Goal: Check status: Check status

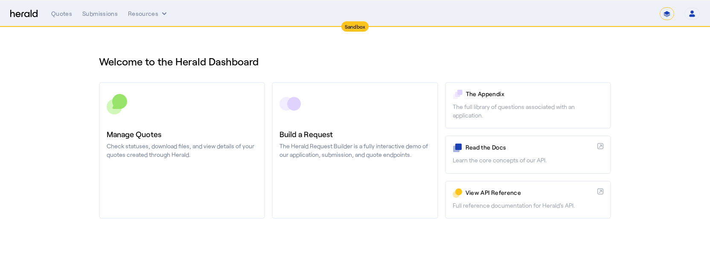
select select "*******"
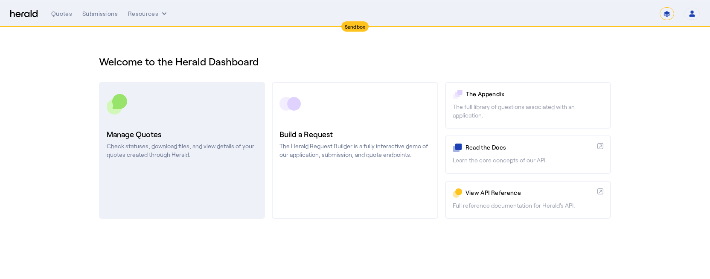
click at [176, 135] on h3 "Manage Quotes" at bounding box center [182, 134] width 151 height 12
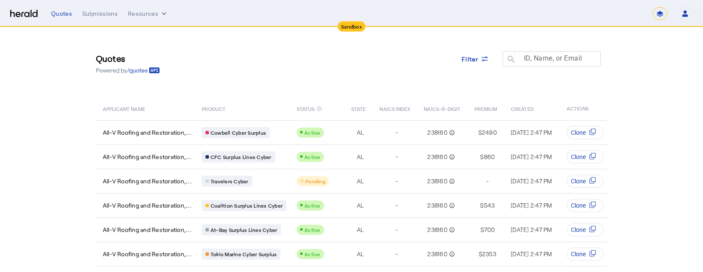
click at [543, 56] on mat-label "ID, Name, or Email" at bounding box center [553, 58] width 58 height 8
click at [543, 56] on input "ID, Name, or Email" at bounding box center [555, 58] width 77 height 10
paste input "**********"
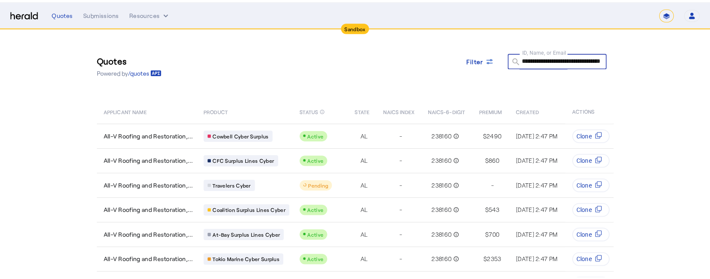
scroll to position [0, 47]
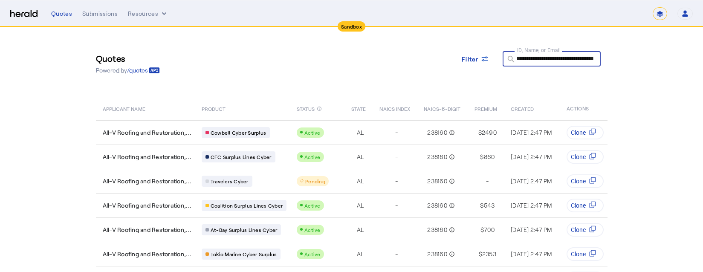
type input "**********"
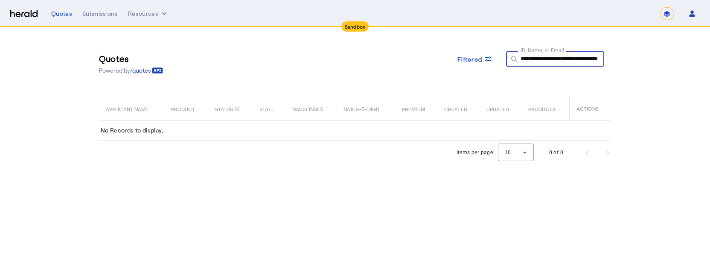
click at [598, 56] on div "**********" at bounding box center [555, 58] width 98 height 15
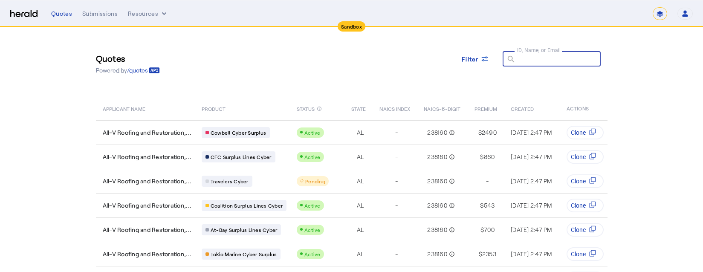
click at [524, 58] on input "ID, Name, or Email" at bounding box center [555, 58] width 77 height 10
paste input "**********"
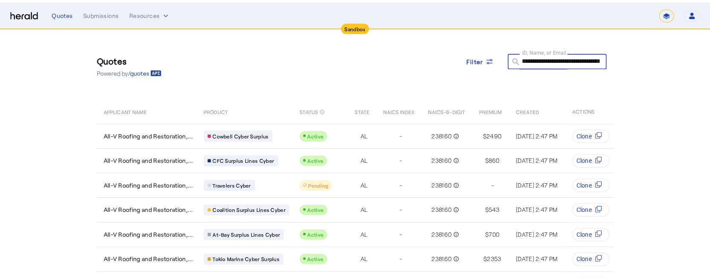
scroll to position [0, 44]
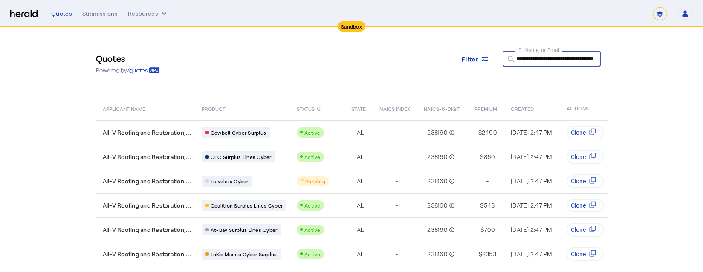
type input "**********"
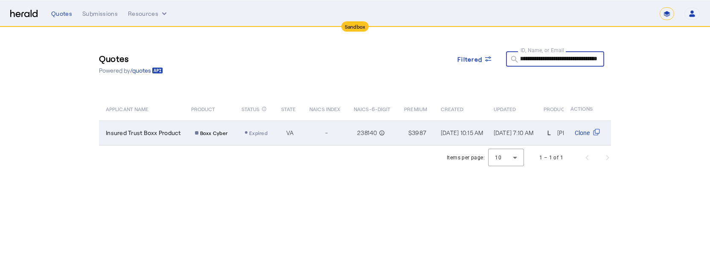
click at [165, 131] on span "Insured Trust Boxx Product" at bounding box center [143, 132] width 75 height 9
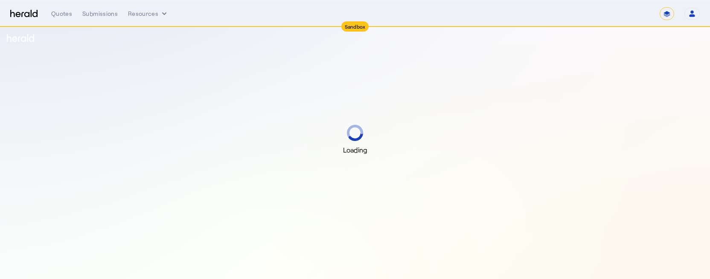
select select "*******"
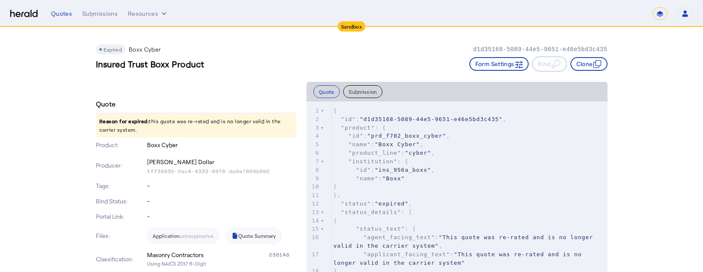
drag, startPoint x: 157, startPoint y: 120, endPoint x: 148, endPoint y: 133, distance: 15.9
click at [148, 133] on p "Reason for expired: this quote was re-rated and is no longer valid in the carri…" at bounding box center [196, 125] width 200 height 24
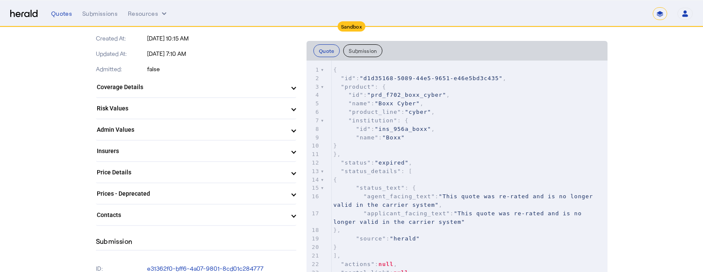
scroll to position [213, 0]
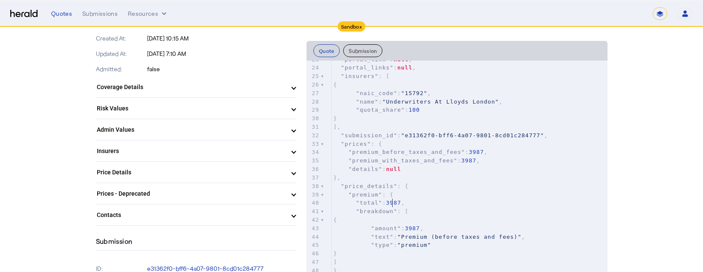
click at [397, 203] on span "3987" at bounding box center [393, 203] width 15 height 6
type textarea "****"
click at [397, 203] on span "3987" at bounding box center [393, 203] width 15 height 6
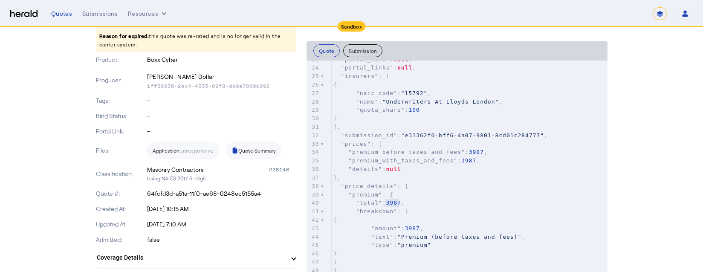
scroll to position [0, 0]
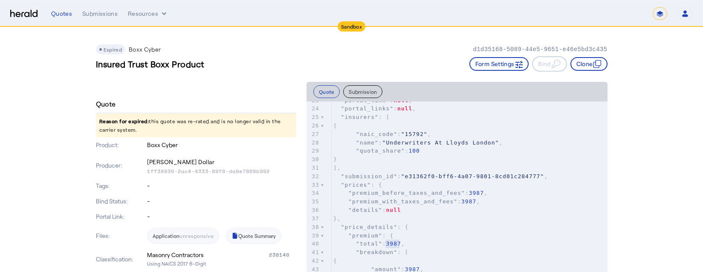
click at [109, 49] on span "Expired" at bounding box center [113, 49] width 18 height 6
drag, startPoint x: 109, startPoint y: 49, endPoint x: 76, endPoint y: 79, distance: 44.4
click at [111, 51] on span "Expired" at bounding box center [113, 49] width 18 height 6
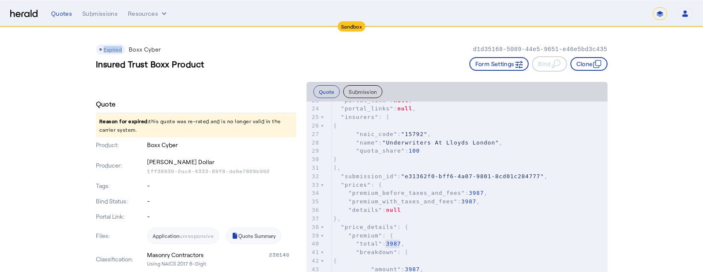
click at [111, 51] on span "Expired" at bounding box center [113, 49] width 18 height 6
drag, startPoint x: 133, startPoint y: 125, endPoint x: 203, endPoint y: 133, distance: 70.4
click at [203, 133] on p "Reason for expired: this quote was re-rated and is no longer valid in the carri…" at bounding box center [196, 125] width 200 height 24
drag, startPoint x: 203, startPoint y: 133, endPoint x: 189, endPoint y: 136, distance: 15.0
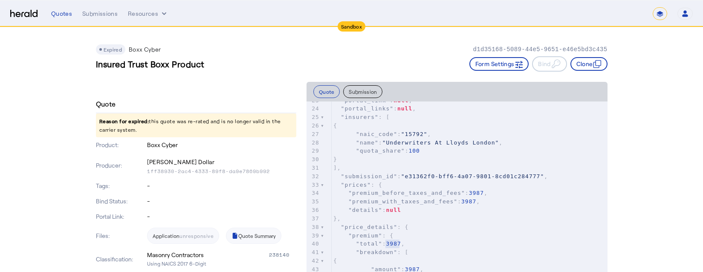
click at [189, 136] on p "Reason for expired: this quote was re-rated and is no longer valid in the carri…" at bounding box center [196, 125] width 200 height 24
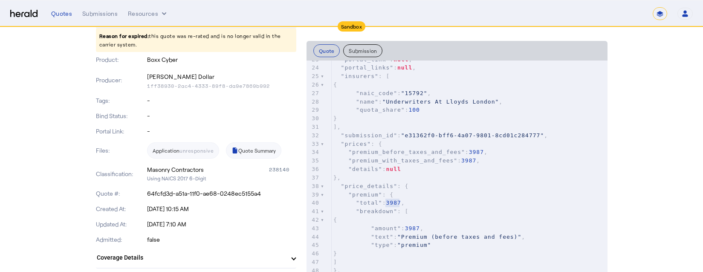
scroll to position [171, 0]
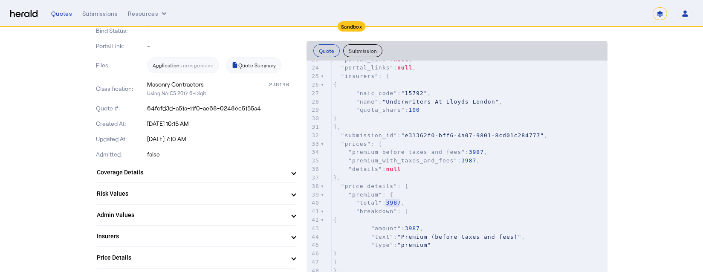
drag, startPoint x: 210, startPoint y: 139, endPoint x: 148, endPoint y: 139, distance: 62.7
click at [148, 139] on div "Updated At: [DATE] 7:10 AM" at bounding box center [196, 138] width 200 height 15
drag, startPoint x: 148, startPoint y: 139, endPoint x: 216, endPoint y: 140, distance: 68.2
click at [216, 140] on p "[DATE] 7:10 AM" at bounding box center [221, 139] width 149 height 9
drag, startPoint x: 215, startPoint y: 124, endPoint x: 139, endPoint y: 125, distance: 76.3
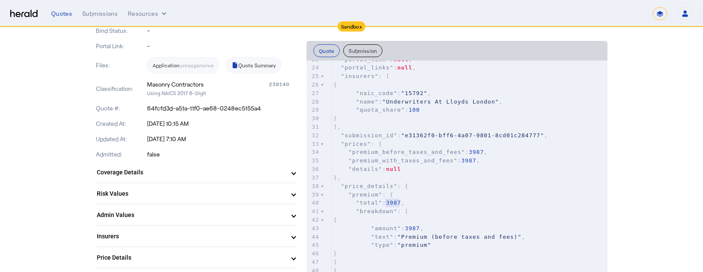
click at [139, 125] on div "Created At: [DATE] 10:15 AM" at bounding box center [196, 123] width 200 height 15
drag, startPoint x: 139, startPoint y: 125, endPoint x: 230, endPoint y: 132, distance: 92.0
click at [230, 132] on div "Updated At: [DATE] 7:10 AM" at bounding box center [196, 138] width 200 height 15
drag, startPoint x: 151, startPoint y: 124, endPoint x: 229, endPoint y: 139, distance: 80.0
click at [229, 139] on div "Quote Reason for expired: this quote was re-rated and is no longer valid in the…" at bounding box center [196, 118] width 200 height 386
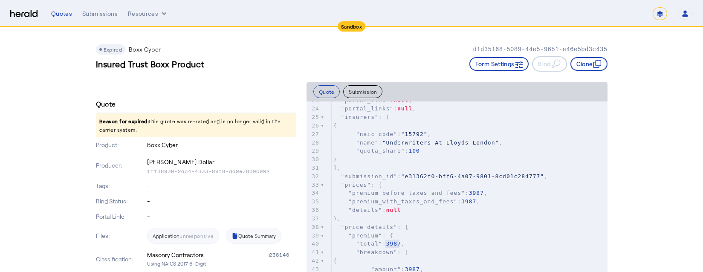
drag, startPoint x: 98, startPoint y: 64, endPoint x: 239, endPoint y: 64, distance: 141.2
click at [104, 79] on div "Expired Boxx Cyber d1d35168-5089-44e5-9651-e46e5bd3c435 Insured Trust Boxx Prod…" at bounding box center [352, 54] width 512 height 55
drag, startPoint x: 97, startPoint y: 65, endPoint x: 225, endPoint y: 67, distance: 127.5
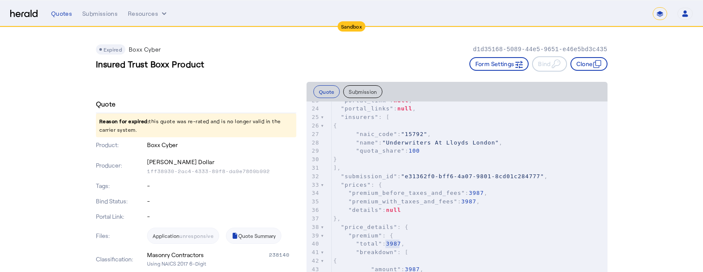
drag, startPoint x: 225, startPoint y: 67, endPoint x: 190, endPoint y: 75, distance: 35.6
click at [191, 75] on div "Expired Boxx Cyber d1d35168-5089-44e5-9651-e46e5bd3c435 Insured Trust Boxx Prod…" at bounding box center [352, 54] width 512 height 55
